Goal: Information Seeking & Learning: Find specific page/section

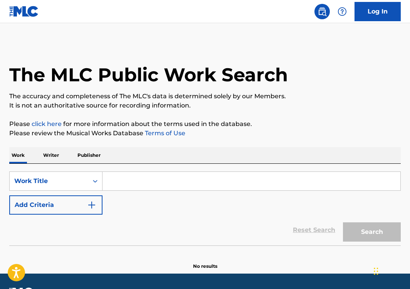
click at [53, 155] on p "Writer" at bounding box center [51, 155] width 20 height 16
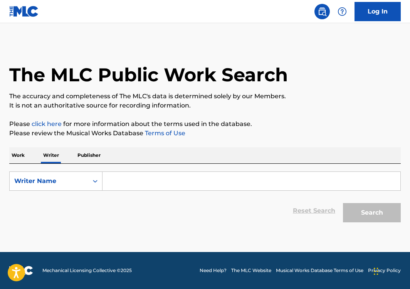
click at [123, 179] on input "Search Form" at bounding box center [252, 181] width 298 height 19
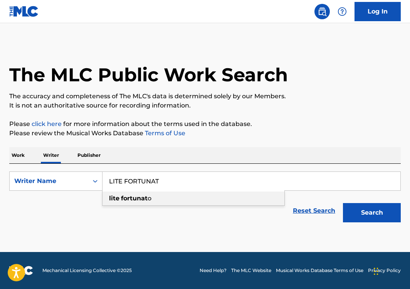
click at [125, 198] on strong "fortunat" at bounding box center [134, 198] width 27 height 7
type input "lite [PERSON_NAME]"
click at [378, 215] on button "Search" at bounding box center [372, 212] width 58 height 19
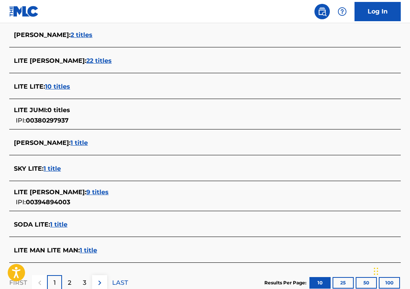
scroll to position [243, 0]
click at [86, 191] on span "9 titles" at bounding box center [97, 191] width 22 height 7
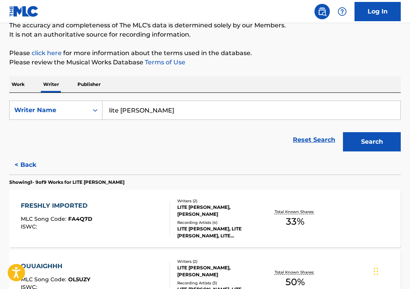
scroll to position [84, 0]
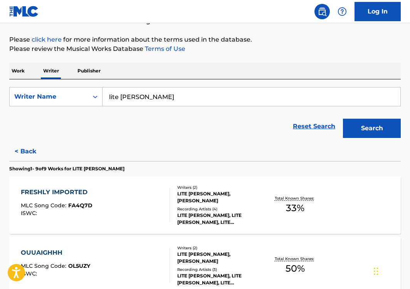
click at [51, 191] on div "FRESHLY IMPORTED" at bounding box center [57, 192] width 72 height 9
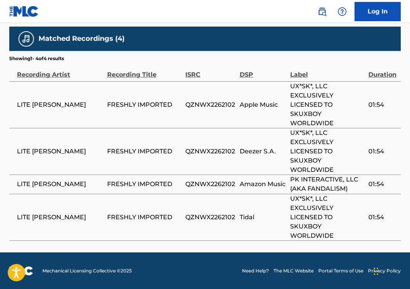
scroll to position [448, 0]
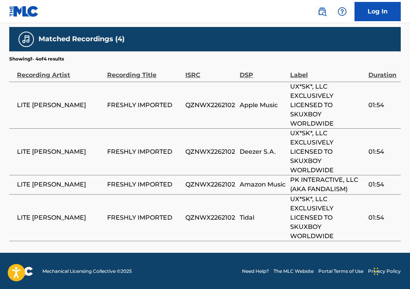
scroll to position [2, 0]
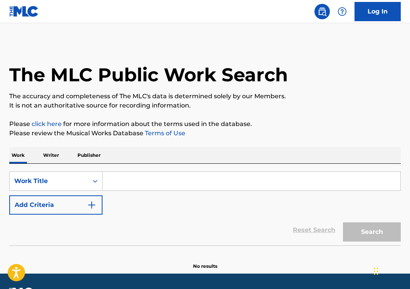
click at [52, 154] on p "Writer" at bounding box center [51, 155] width 20 height 16
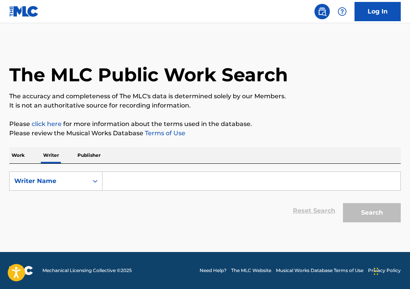
click at [85, 157] on p "Publisher" at bounding box center [89, 155] width 28 height 16
click at [63, 156] on div "Work Writer Publisher" at bounding box center [205, 155] width 392 height 16
click at [54, 155] on p "Writer" at bounding box center [51, 155] width 20 height 16
click at [131, 180] on input "Search Form" at bounding box center [252, 181] width 298 height 19
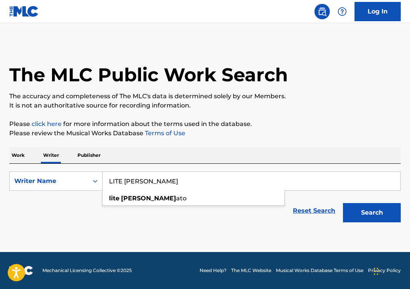
click at [176, 202] on span "ato" at bounding box center [181, 198] width 10 height 7
type input "lite [PERSON_NAME]"
click at [387, 213] on button "Search" at bounding box center [372, 212] width 58 height 19
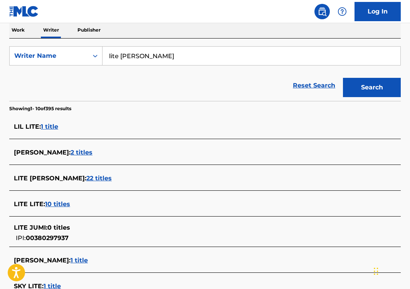
scroll to position [128, 0]
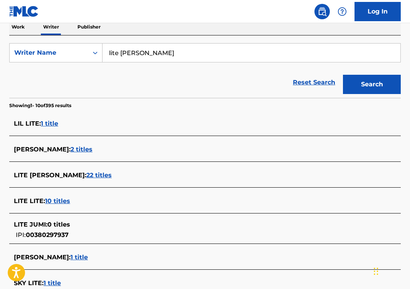
click at [86, 177] on span "22 titles" at bounding box center [98, 175] width 25 height 7
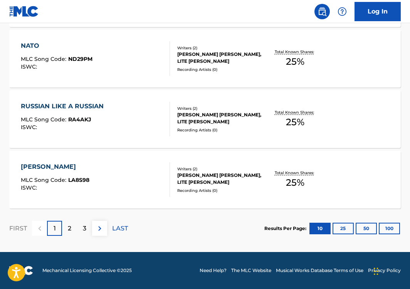
scroll to position [655, 0]
click at [69, 223] on div "2" at bounding box center [69, 228] width 15 height 15
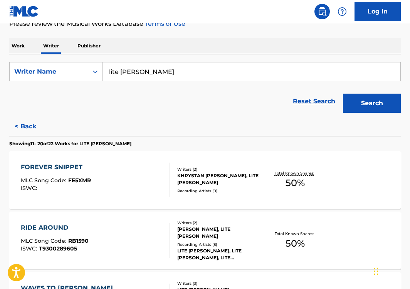
scroll to position [112, 0]
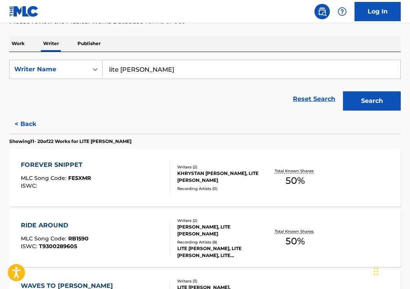
click at [57, 163] on div "FOREVER SNIPPET" at bounding box center [56, 164] width 70 height 9
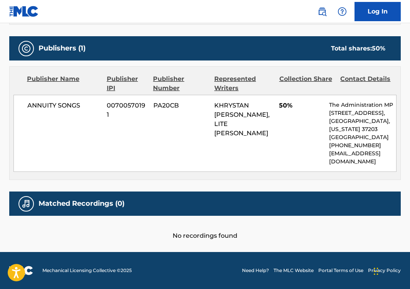
scroll to position [346, 0]
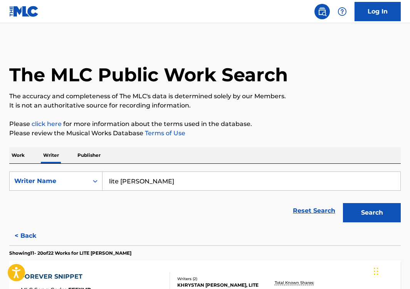
click at [27, 236] on button "< Back" at bounding box center [32, 235] width 46 height 19
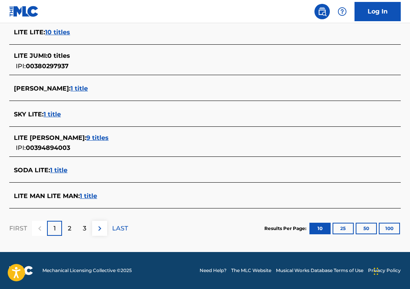
click at [343, 224] on button "25" at bounding box center [343, 229] width 21 height 12
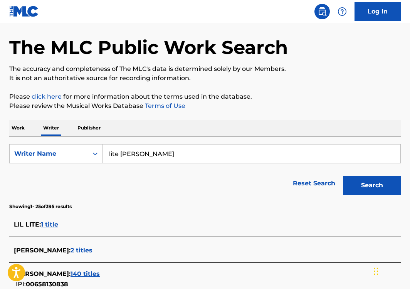
scroll to position [198, 0]
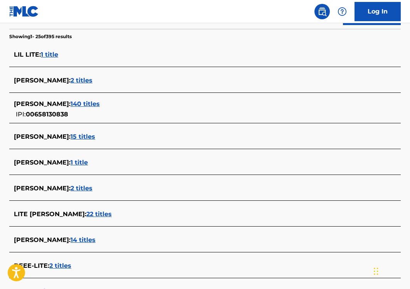
click at [86, 216] on span "22 titles" at bounding box center [98, 214] width 25 height 7
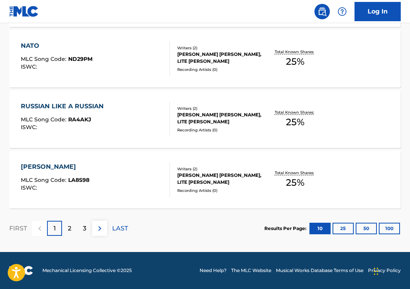
scroll to position [655, 0]
click at [73, 230] on div "2" at bounding box center [69, 228] width 15 height 15
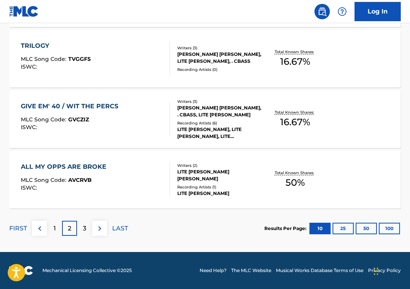
click at [87, 230] on div "3" at bounding box center [84, 228] width 15 height 15
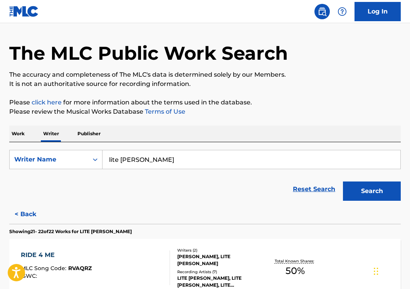
click at [22, 133] on p "Work" at bounding box center [18, 134] width 18 height 16
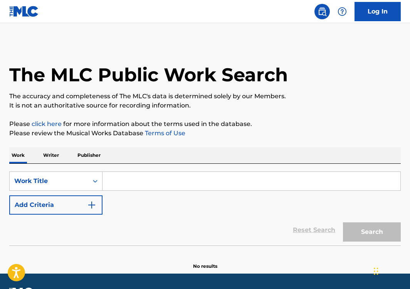
click at [144, 178] on input "Search Form" at bounding box center [252, 181] width 298 height 19
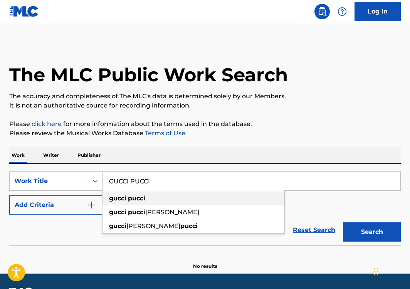
click at [137, 201] on strong "pucci" at bounding box center [136, 198] width 17 height 7
type input "gucci pucci"
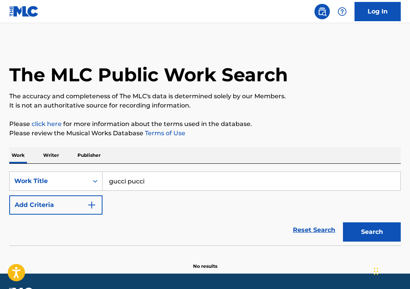
click at [380, 230] on button "Search" at bounding box center [372, 232] width 58 height 19
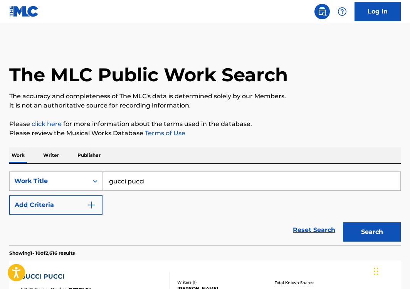
click at [65, 200] on button "Add Criteria" at bounding box center [55, 205] width 93 height 19
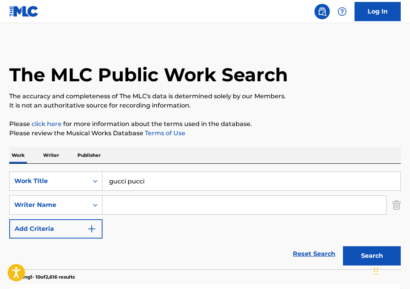
click at [399, 206] on img "Search Form" at bounding box center [397, 205] width 8 height 19
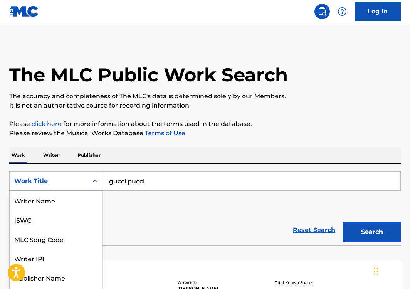
click at [71, 182] on div "Work Title" at bounding box center [49, 181] width 79 height 15
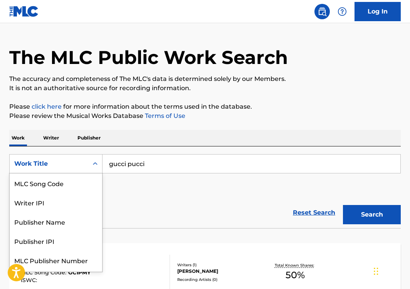
scroll to position [18, 0]
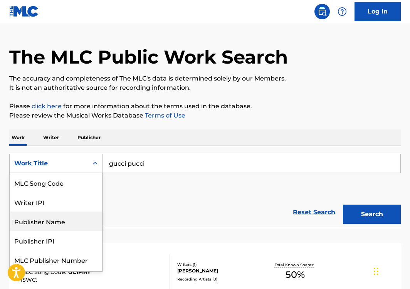
click at [160, 193] on div "SearchWithCriteria0b150687-42b4-40c2-8626-f4e3f88289be Publisher Name, 5 of 8. …" at bounding box center [205, 175] width 392 height 43
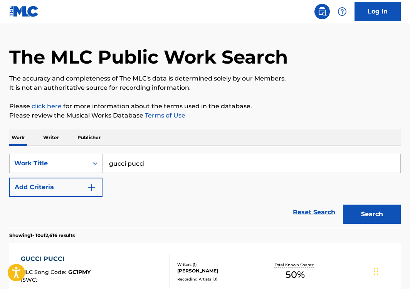
click at [84, 181] on button "Add Criteria" at bounding box center [55, 187] width 93 height 19
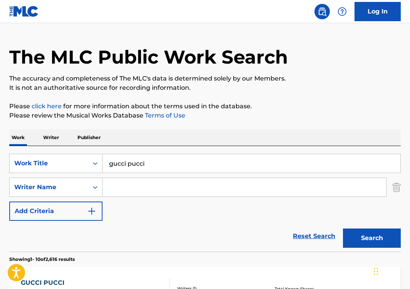
click at [79, 199] on div "SearchWithCriteria0b150687-42b4-40c2-8626-f4e3f88289be Work Title gucci pucci S…" at bounding box center [205, 187] width 392 height 67
click at [143, 182] on input "Search Form" at bounding box center [245, 187] width 284 height 19
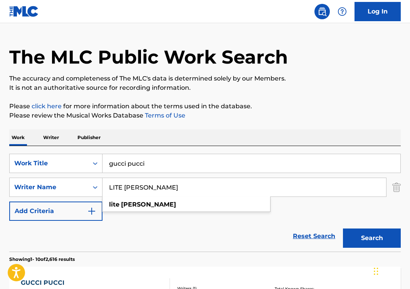
type input "LITE [PERSON_NAME]"
click at [372, 242] on button "Search" at bounding box center [372, 238] width 58 height 19
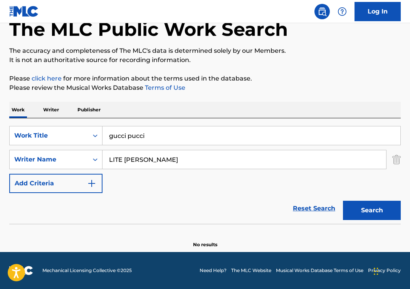
scroll to position [46, 0]
click at [22, 14] on img at bounding box center [24, 11] width 30 height 11
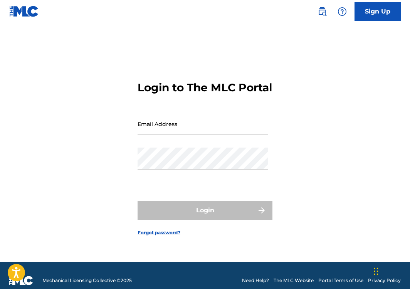
click at [14, 10] on img at bounding box center [24, 11] width 30 height 11
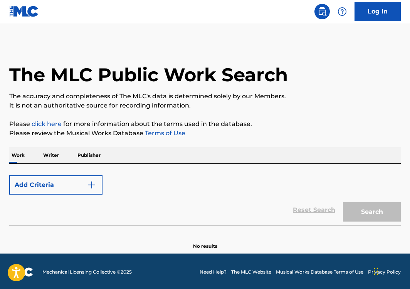
scroll to position [2, 0]
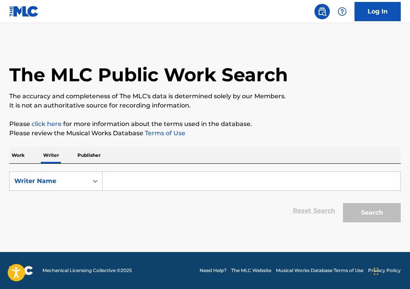
click at [361, 15] on link "Log In" at bounding box center [378, 11] width 46 height 19
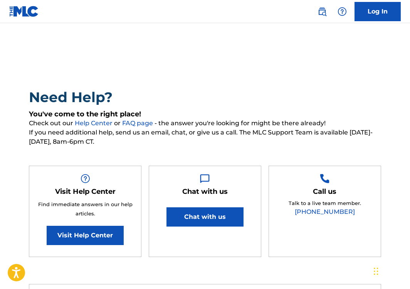
click at [104, 239] on link "Visit Help Center" at bounding box center [85, 235] width 77 height 19
